Goal: Transaction & Acquisition: Purchase product/service

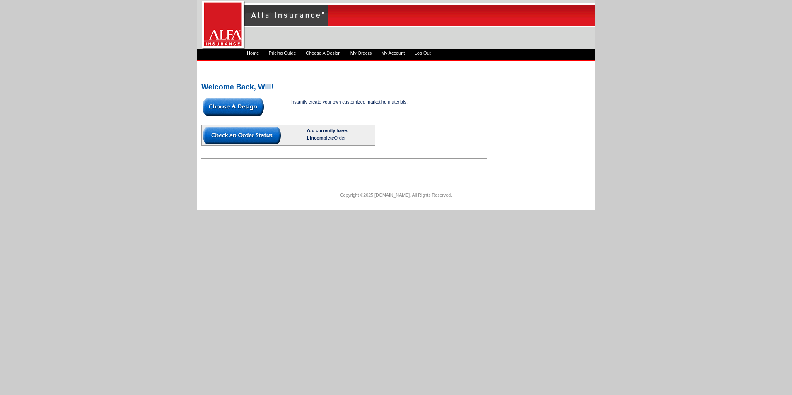
click at [249, 138] on img at bounding box center [242, 135] width 78 height 17
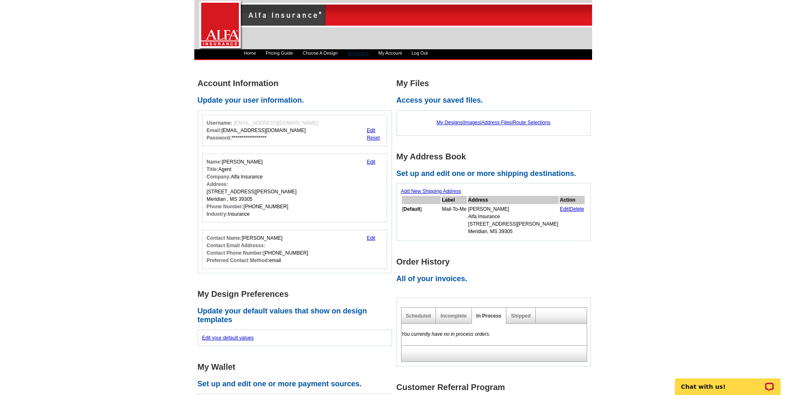
click at [368, 54] on link "My Orders" at bounding box center [357, 53] width 21 height 5
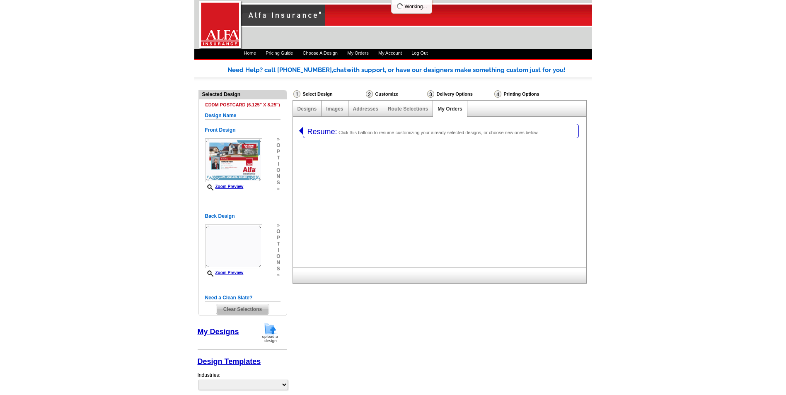
select select "1"
select select "14"
select select "1325"
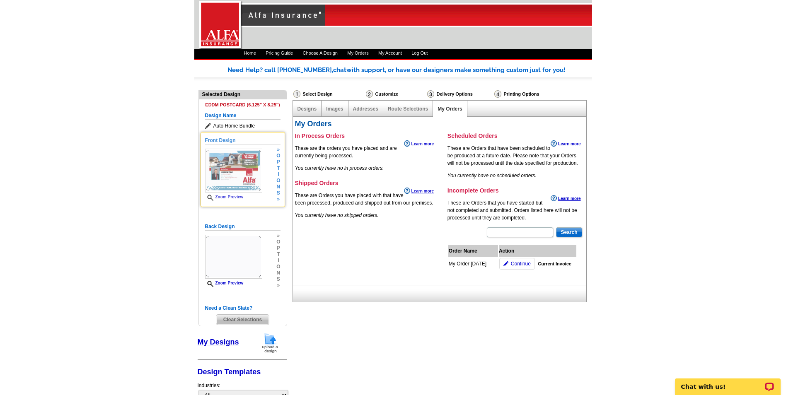
click at [242, 184] on img at bounding box center [233, 171] width 57 height 44
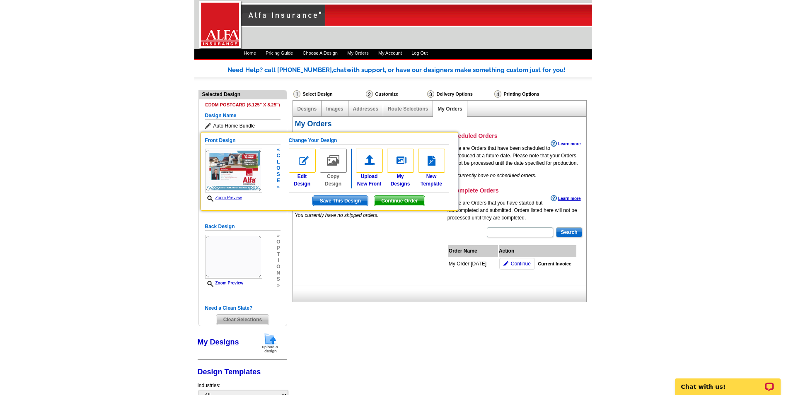
click at [402, 203] on span "Continue Order" at bounding box center [399, 201] width 51 height 10
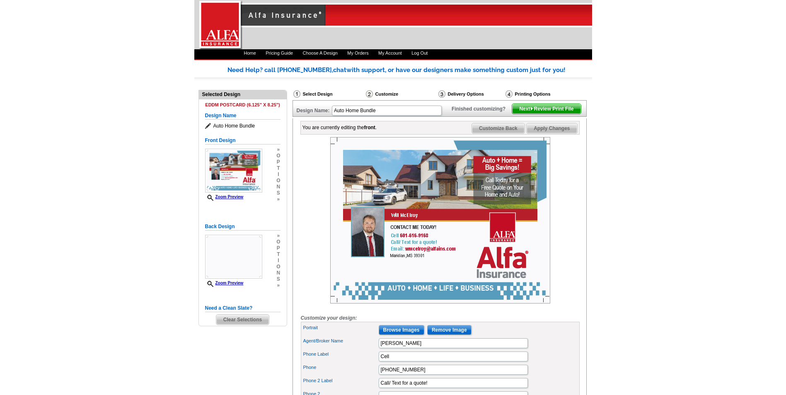
click at [555, 114] on span "Next Review Print File" at bounding box center [546, 109] width 68 height 10
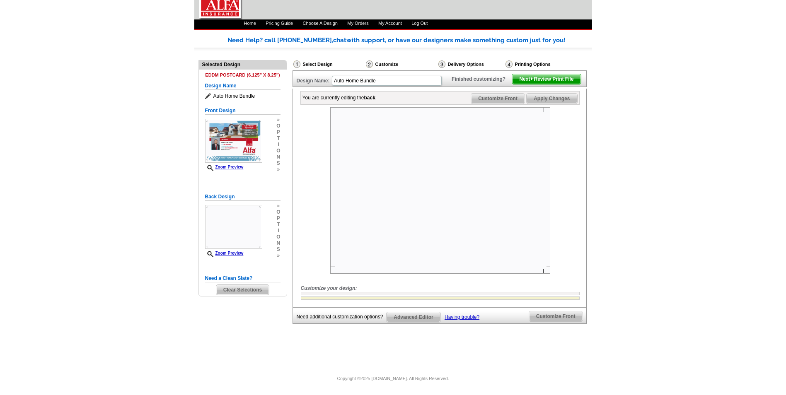
scroll to position [44, 0]
click at [540, 84] on span "Next Review Print File" at bounding box center [546, 79] width 68 height 10
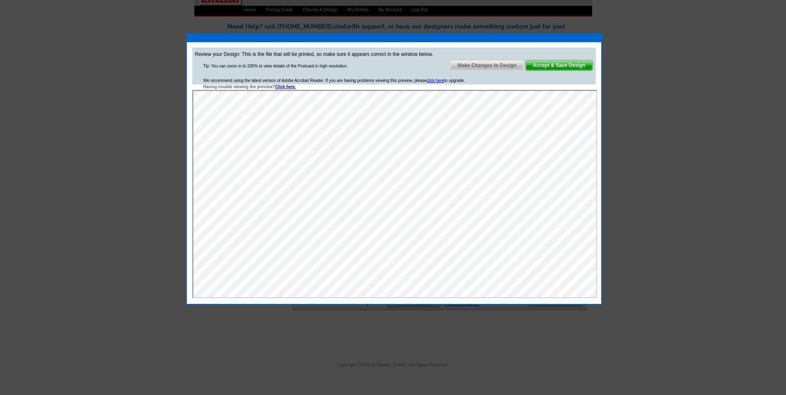
scroll to position [0, 0]
click at [579, 61] on span "Accept & Save Design" at bounding box center [559, 66] width 67 height 10
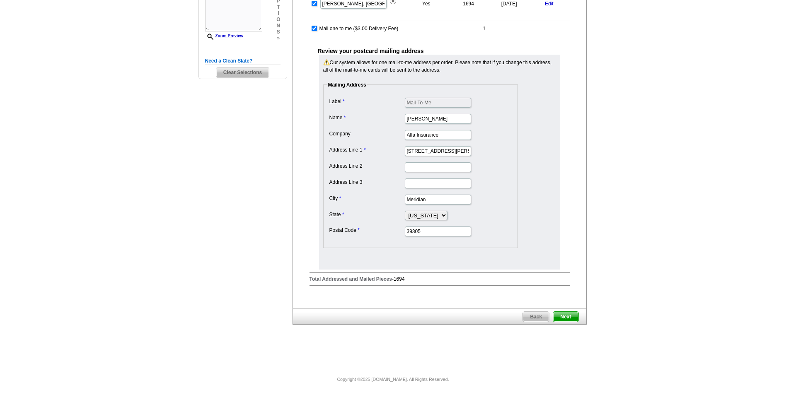
scroll to position [230, 0]
click at [558, 314] on span "Next" at bounding box center [565, 316] width 25 height 10
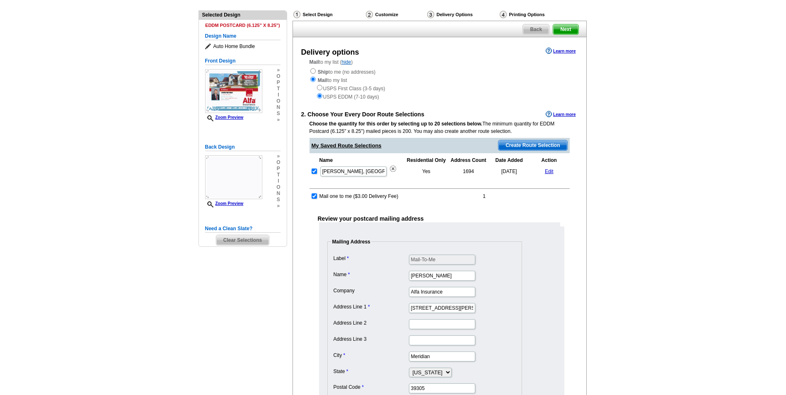
scroll to position [58, 0]
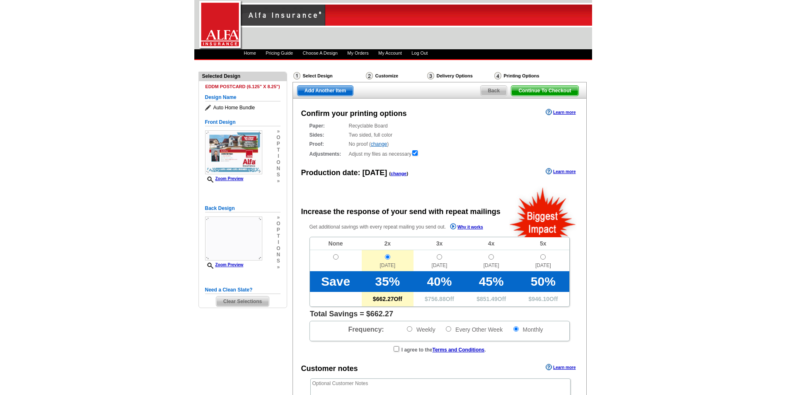
click at [331, 258] on td at bounding box center [336, 260] width 52 height 21
click at [335, 257] on input "radio" at bounding box center [335, 256] width 5 height 5
radio input "true"
radio input "false"
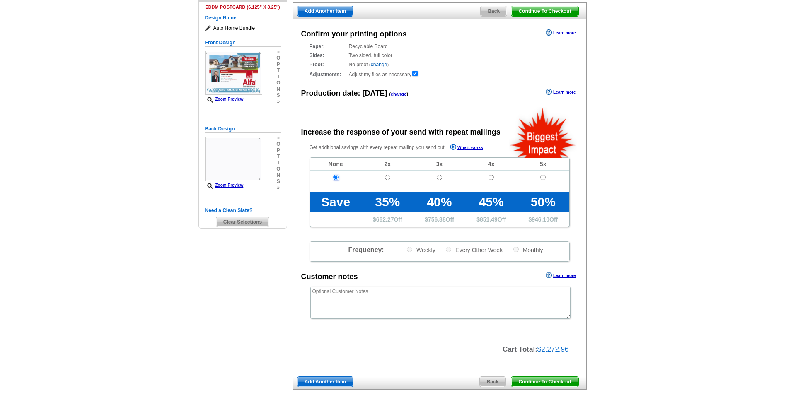
scroll to position [83, 0]
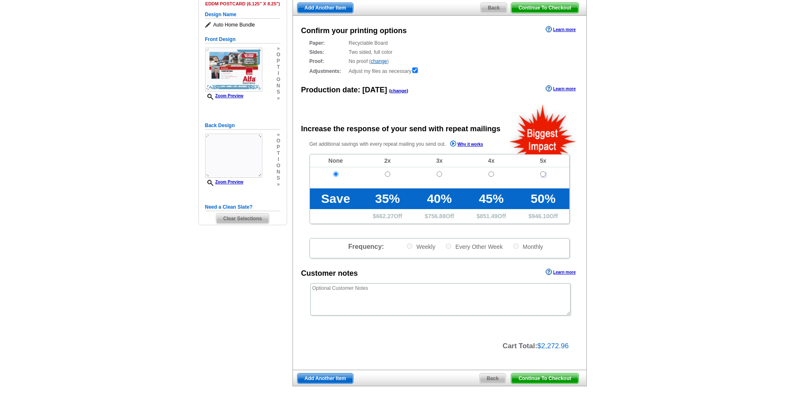
click at [543, 176] on input "radio" at bounding box center [542, 174] width 5 height 5
radio input "true"
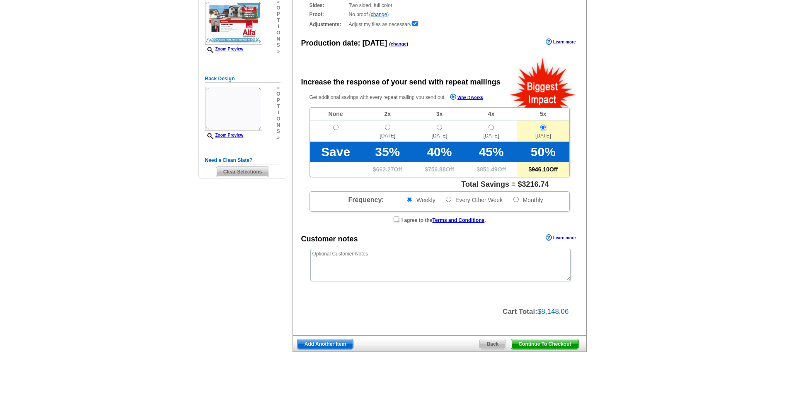
scroll to position [117, 0]
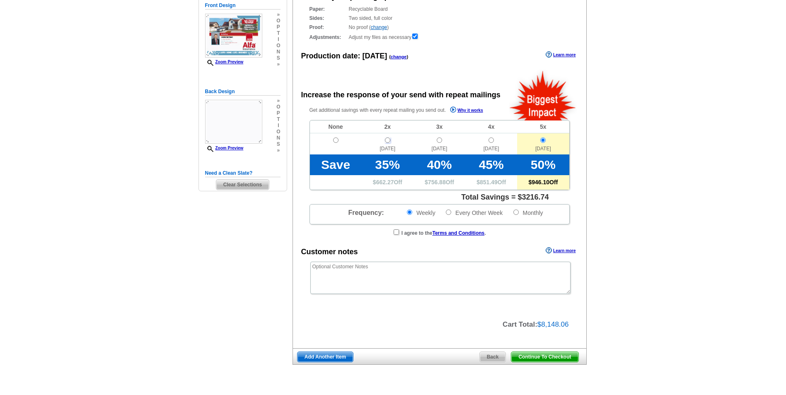
click at [390, 143] on input "radio" at bounding box center [387, 140] width 5 height 5
radio input "true"
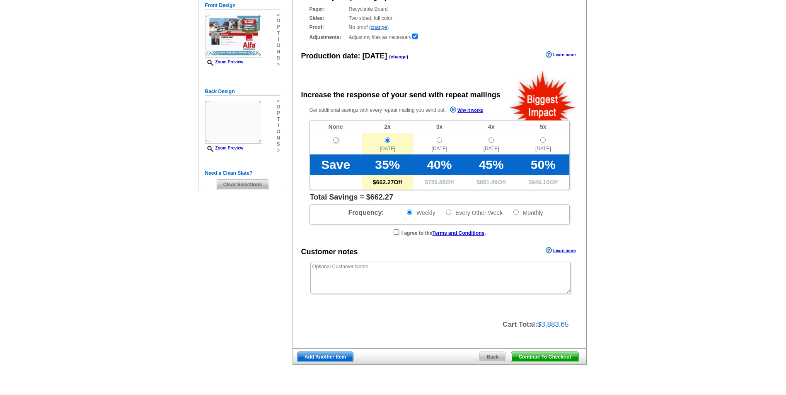
click at [337, 139] on input "radio" at bounding box center [335, 140] width 5 height 5
radio input "true"
radio input "false"
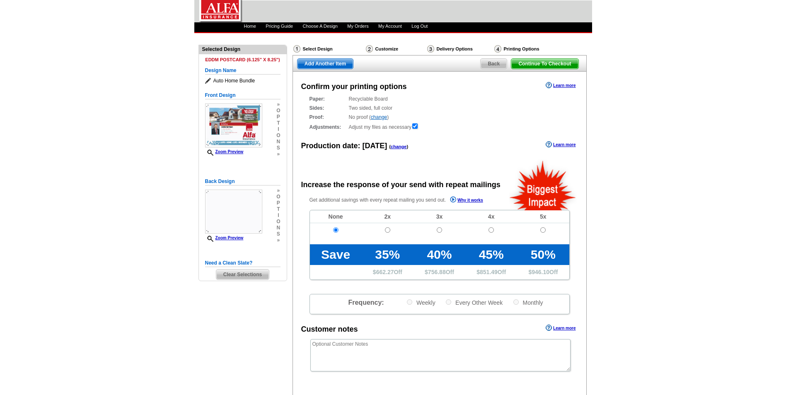
scroll to position [41, 0]
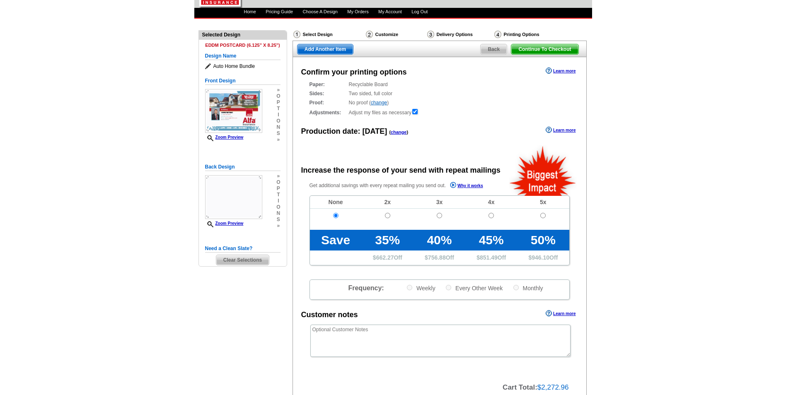
click at [532, 44] on span "Continue To Checkout" at bounding box center [544, 49] width 67 height 10
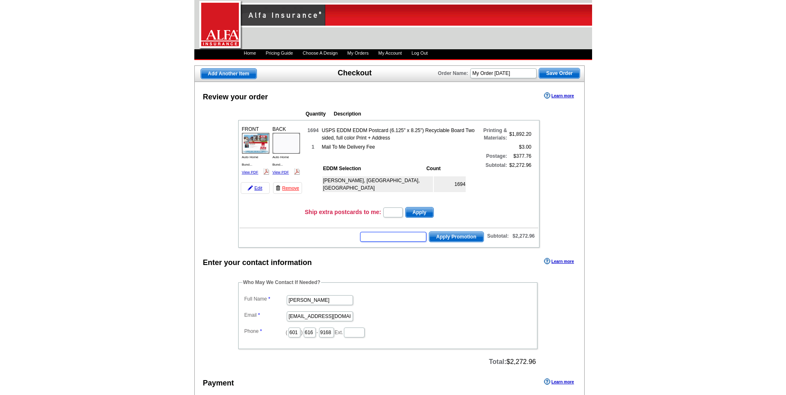
click at [405, 240] on input "text" at bounding box center [393, 237] width 66 height 10
type input "CHAT20"
click at [458, 239] on span "Apply Promotion" at bounding box center [456, 237] width 54 height 10
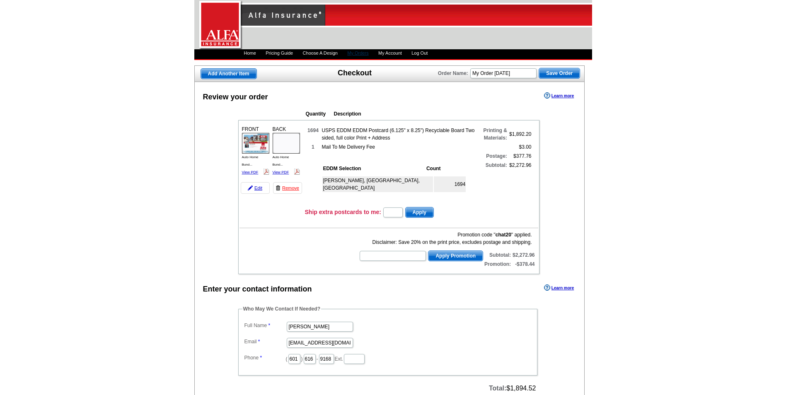
click at [368, 53] on link "My Orders" at bounding box center [357, 53] width 21 height 5
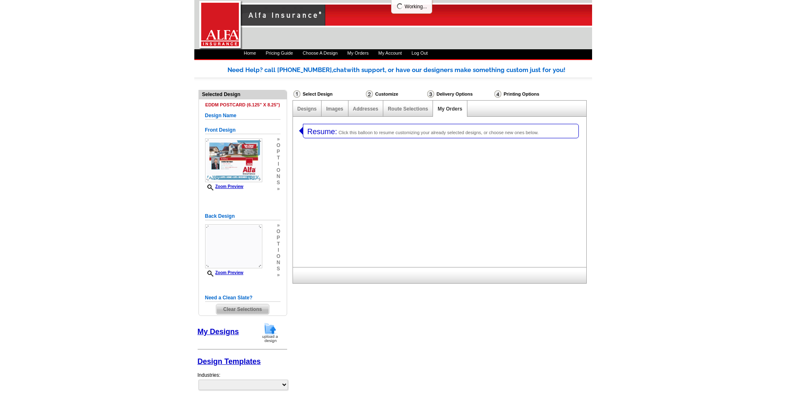
select select "1"
select select "14"
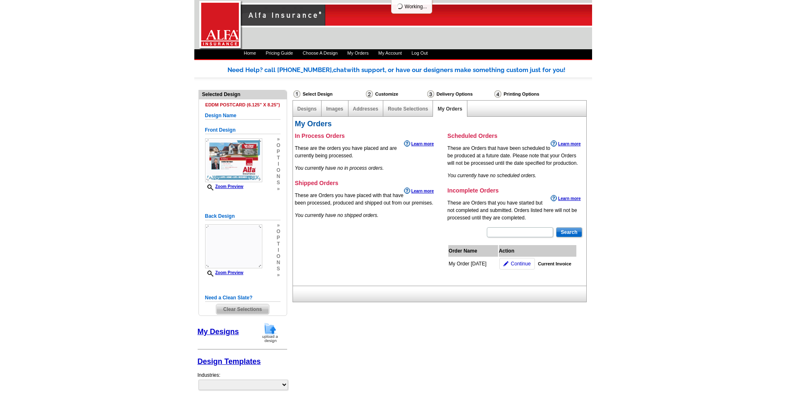
select select "1325"
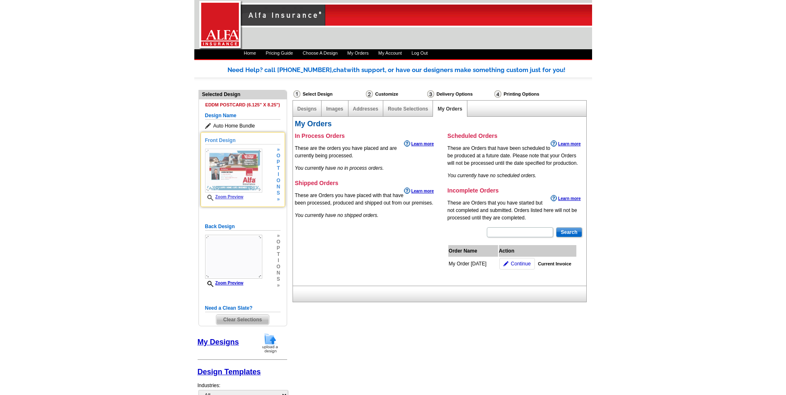
click at [224, 170] on img at bounding box center [233, 171] width 57 height 44
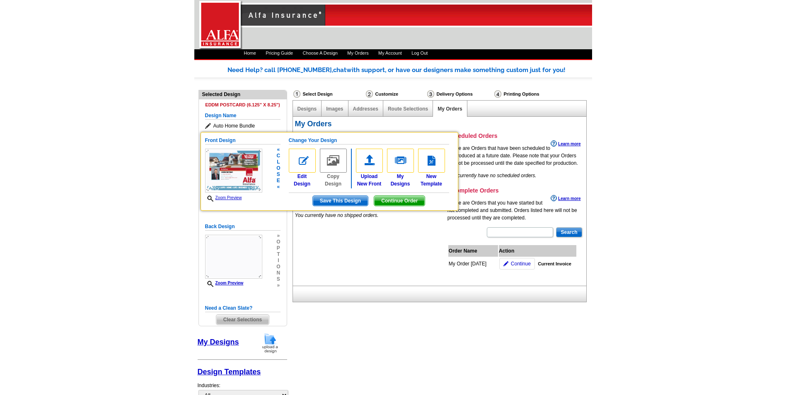
click at [392, 204] on span "Continue Order" at bounding box center [399, 201] width 51 height 10
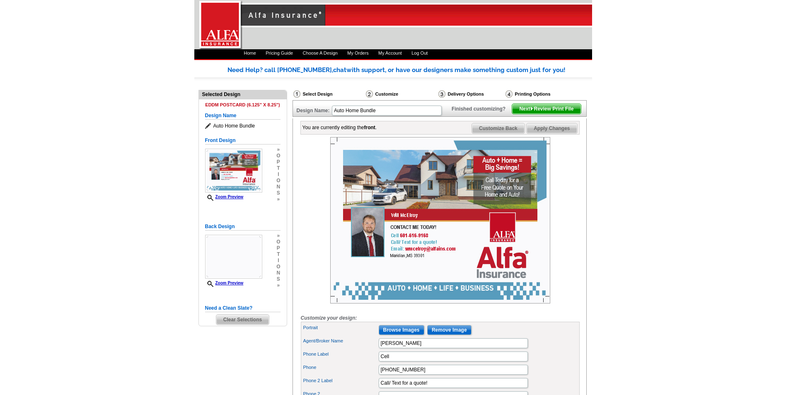
click at [542, 114] on span "Next Review Print File" at bounding box center [546, 109] width 68 height 10
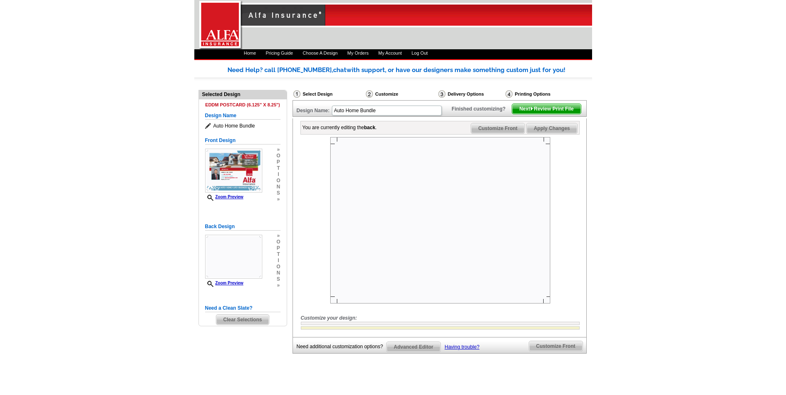
scroll to position [41, 0]
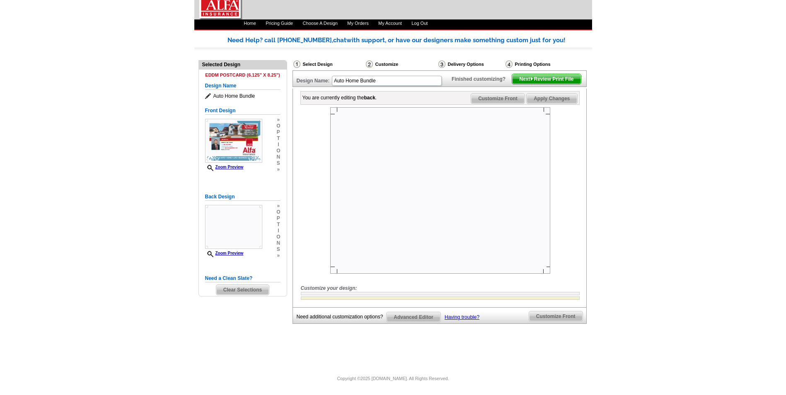
click at [534, 84] on span "Next Review Print File" at bounding box center [546, 79] width 68 height 10
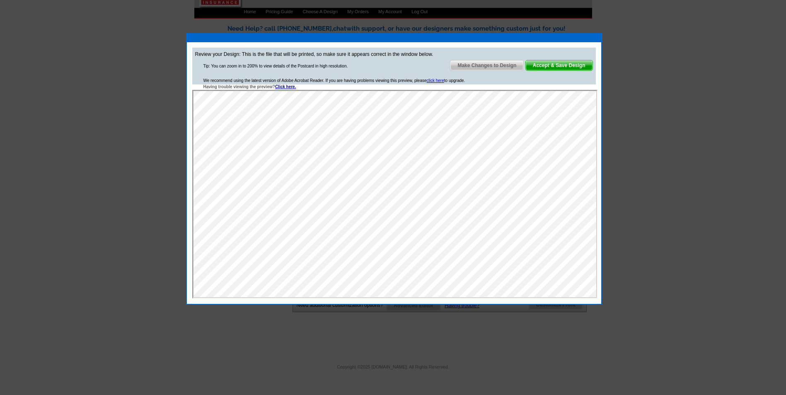
scroll to position [0, 0]
click at [553, 65] on span "Accept & Save Design" at bounding box center [559, 66] width 67 height 10
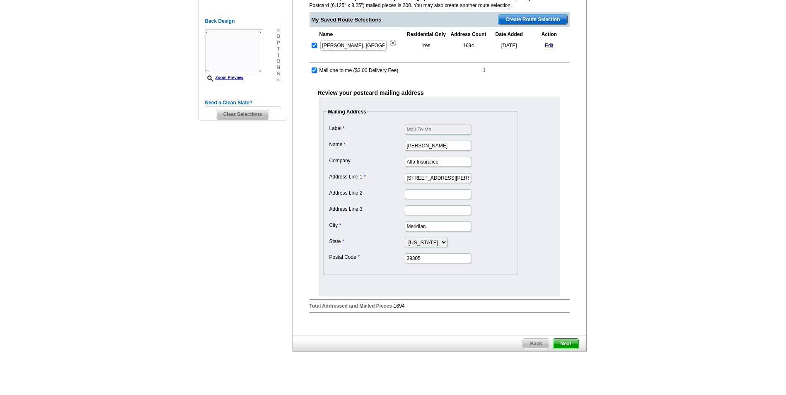
scroll to position [215, 0]
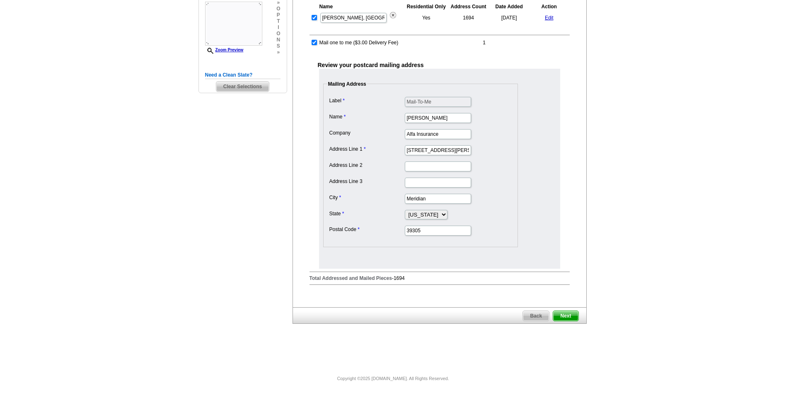
click at [566, 318] on span "Next" at bounding box center [565, 316] width 25 height 10
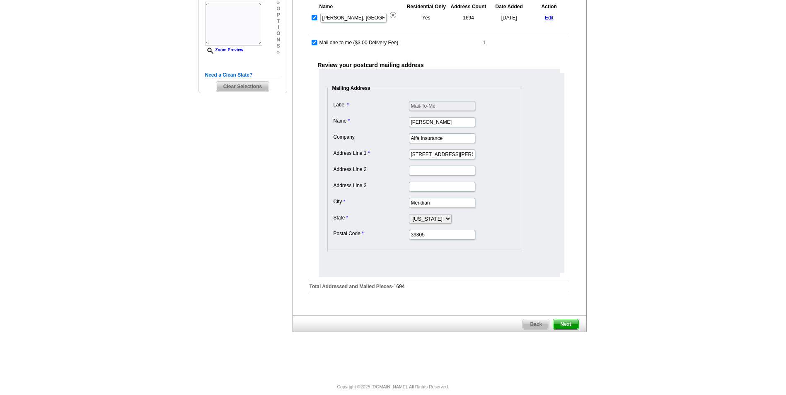
scroll to position [0, 0]
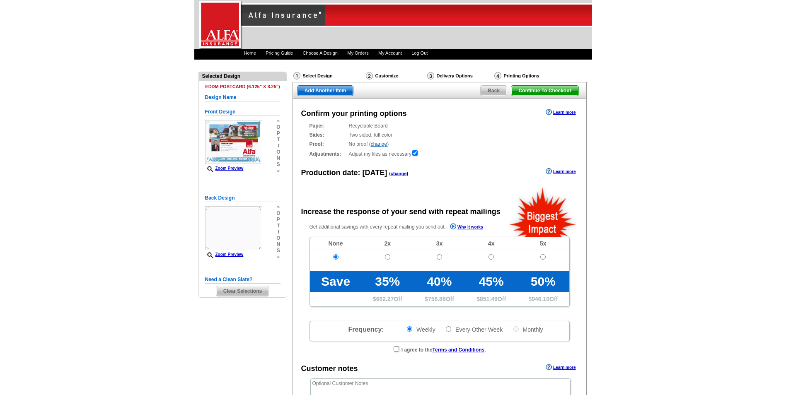
radio input "false"
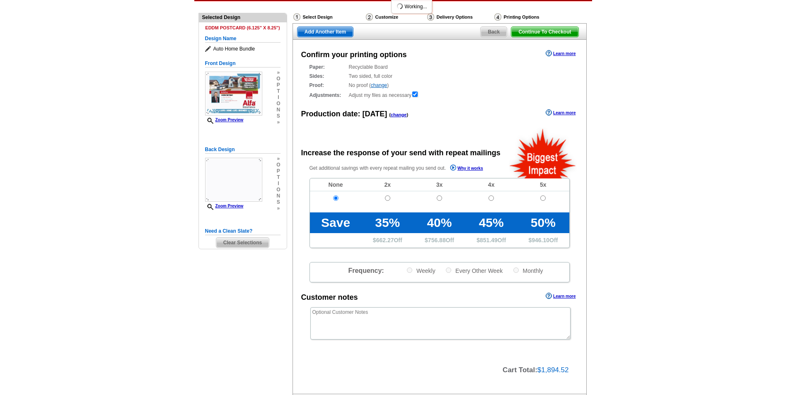
scroll to position [124, 0]
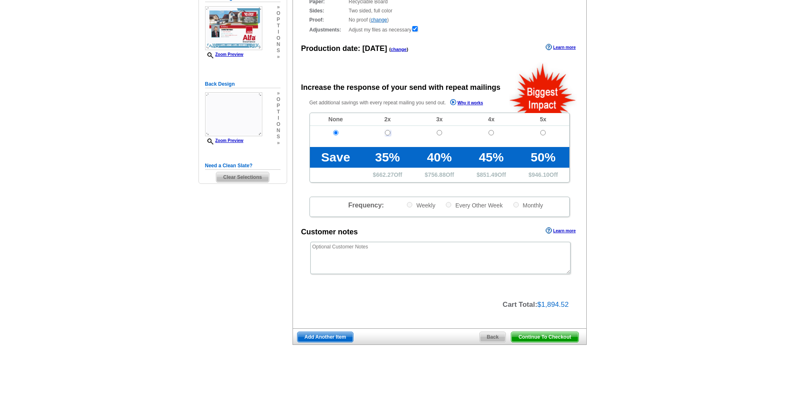
click at [388, 133] on input "radio" at bounding box center [387, 132] width 5 height 5
radio input "true"
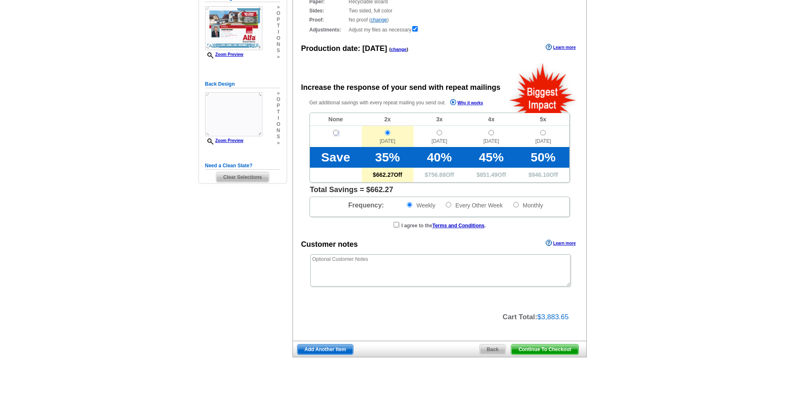
click at [333, 133] on input "radio" at bounding box center [335, 132] width 5 height 5
radio input "true"
radio input "false"
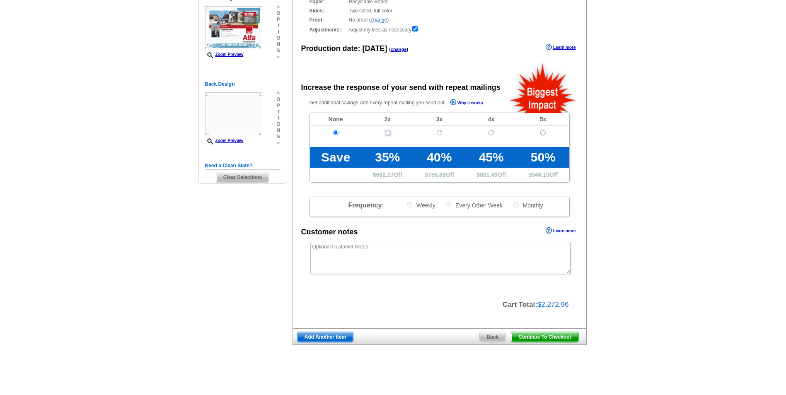
click at [388, 132] on input "radio" at bounding box center [387, 132] width 5 height 5
radio input "true"
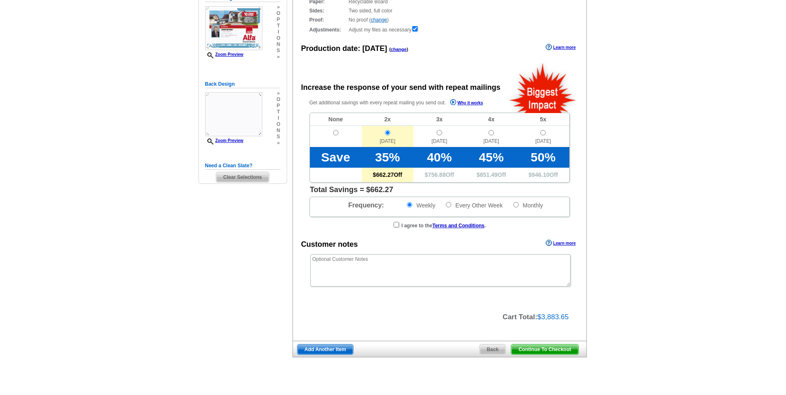
click at [556, 351] on span "Continue To Checkout" at bounding box center [544, 350] width 67 height 10
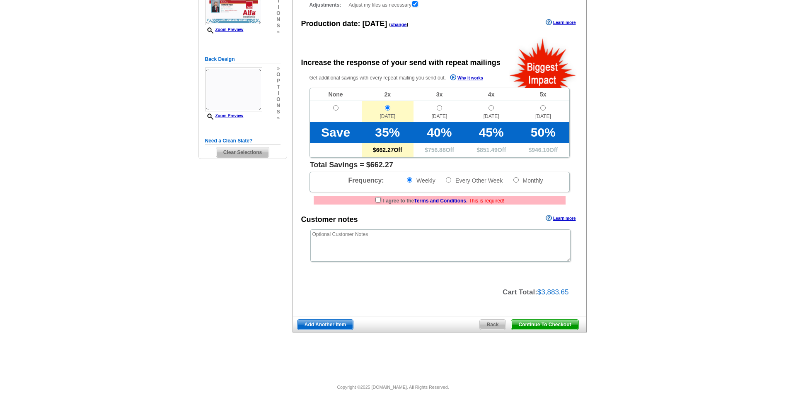
scroll to position [158, 0]
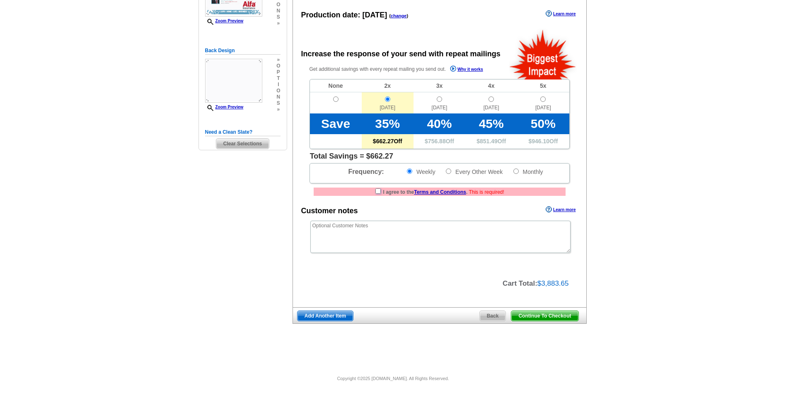
click at [375, 190] on input "checkbox" at bounding box center [377, 191] width 5 height 5
checkbox input "true"
click at [518, 170] on input "Monthly" at bounding box center [515, 171] width 5 height 5
radio input "true"
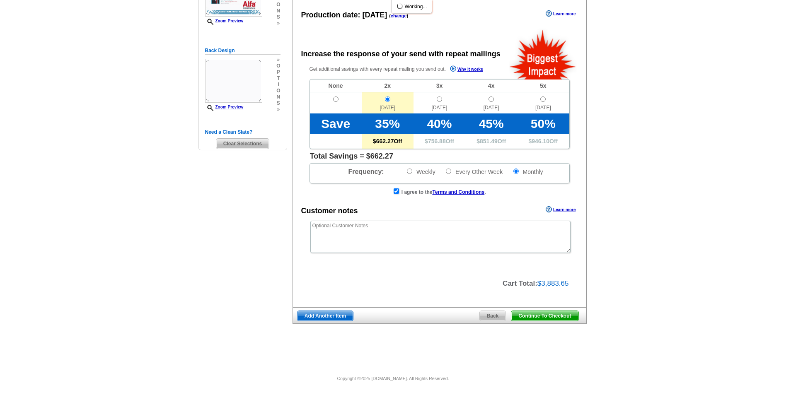
click at [546, 313] on span "Continue To Checkout" at bounding box center [544, 316] width 67 height 10
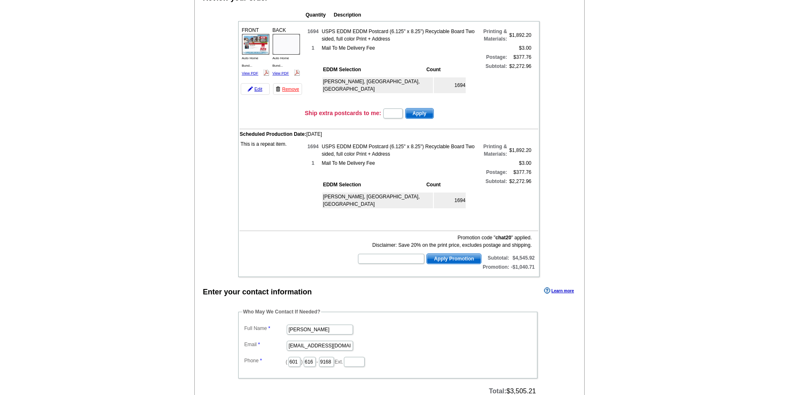
scroll to position [124, 0]
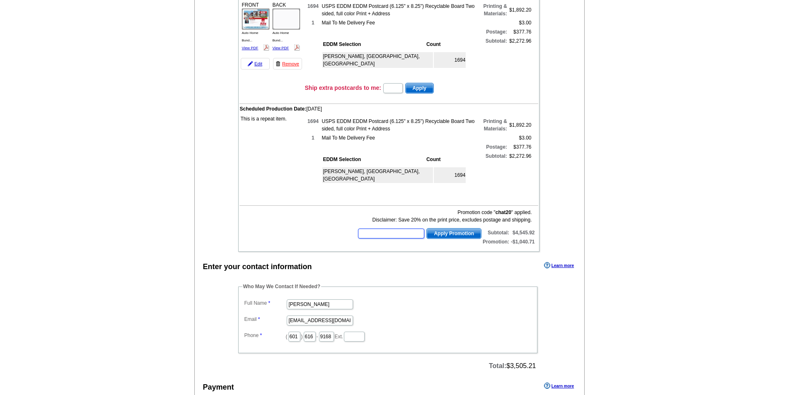
click at [414, 229] on input "text" at bounding box center [391, 234] width 66 height 10
type input "CHAT20"
click at [441, 239] on button "Apply Promotion" at bounding box center [453, 233] width 55 height 11
click at [441, 233] on span "Apply Promotion" at bounding box center [454, 234] width 54 height 10
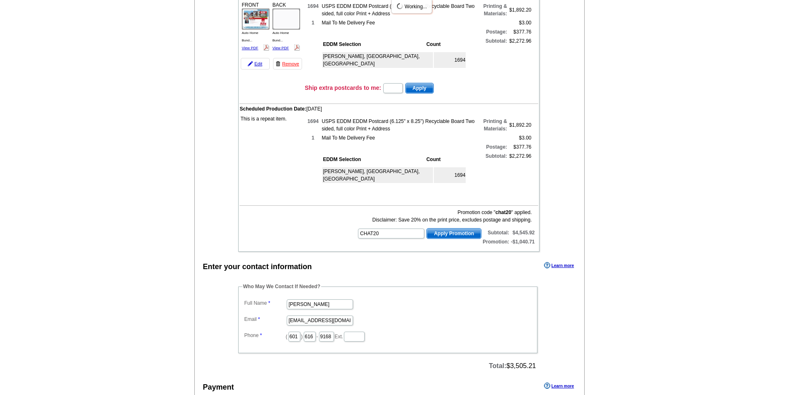
click at [454, 231] on span "Apply Promotion" at bounding box center [454, 234] width 54 height 10
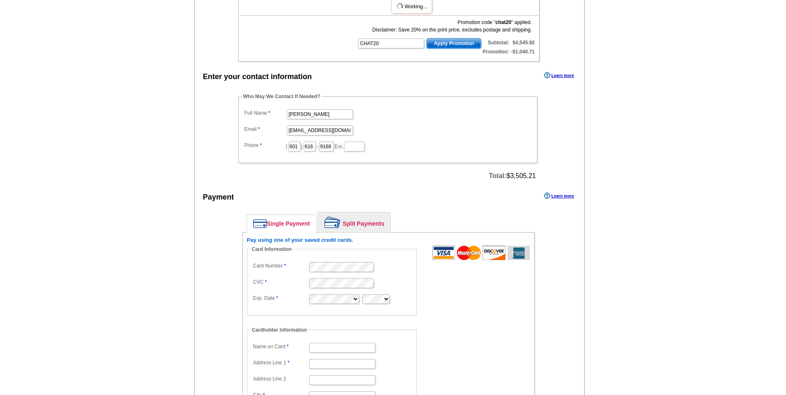
scroll to position [207, 0]
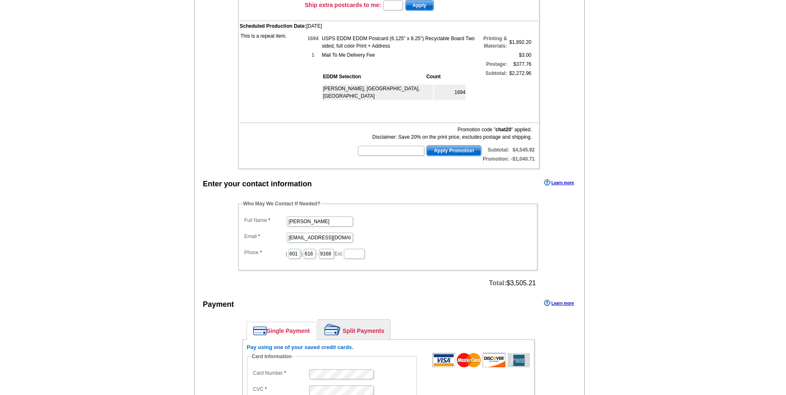
click at [459, 87] on td "1694" at bounding box center [450, 93] width 32 height 16
drag, startPoint x: 459, startPoint y: 87, endPoint x: 465, endPoint y: 96, distance: 10.5
click at [465, 96] on div "[PERSON_NAME], [GEOGRAPHIC_DATA], [GEOGRAPHIC_DATA] 1694" at bounding box center [399, 97] width 155 height 30
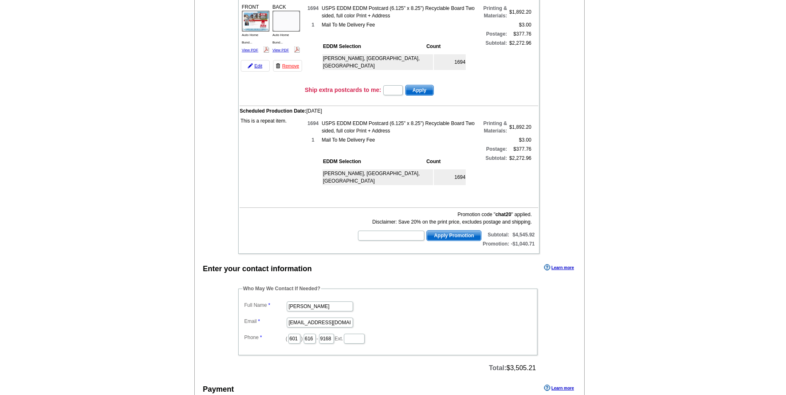
scroll to position [124, 0]
